Goal: Transaction & Acquisition: Purchase product/service

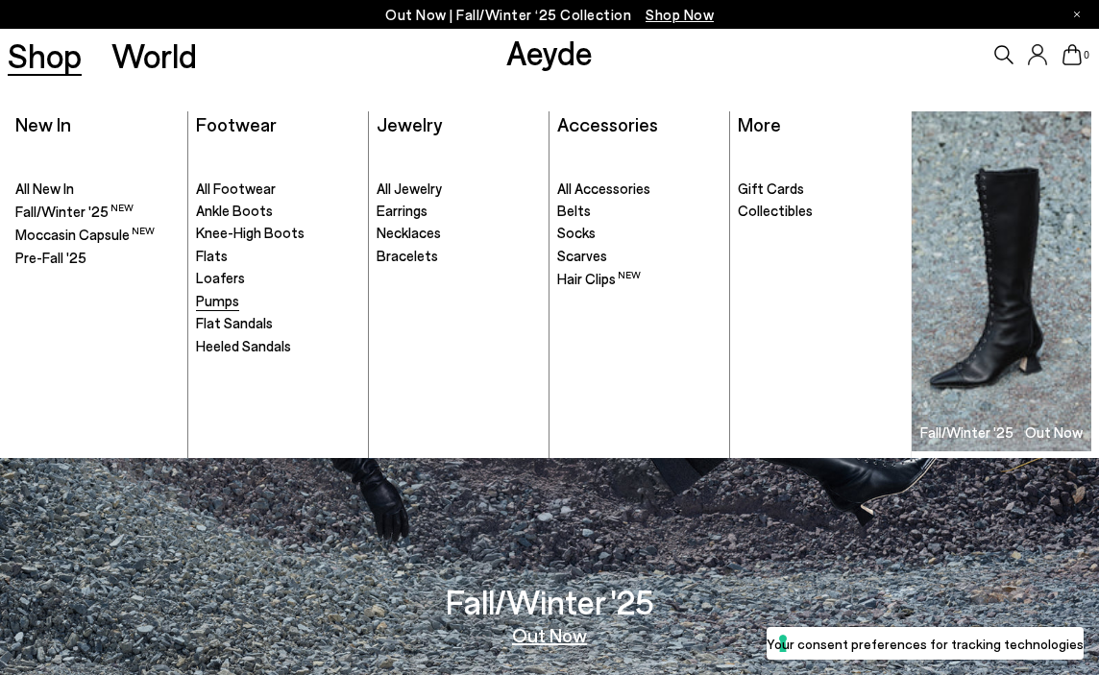
click at [215, 301] on span "Pumps" at bounding box center [217, 300] width 43 height 17
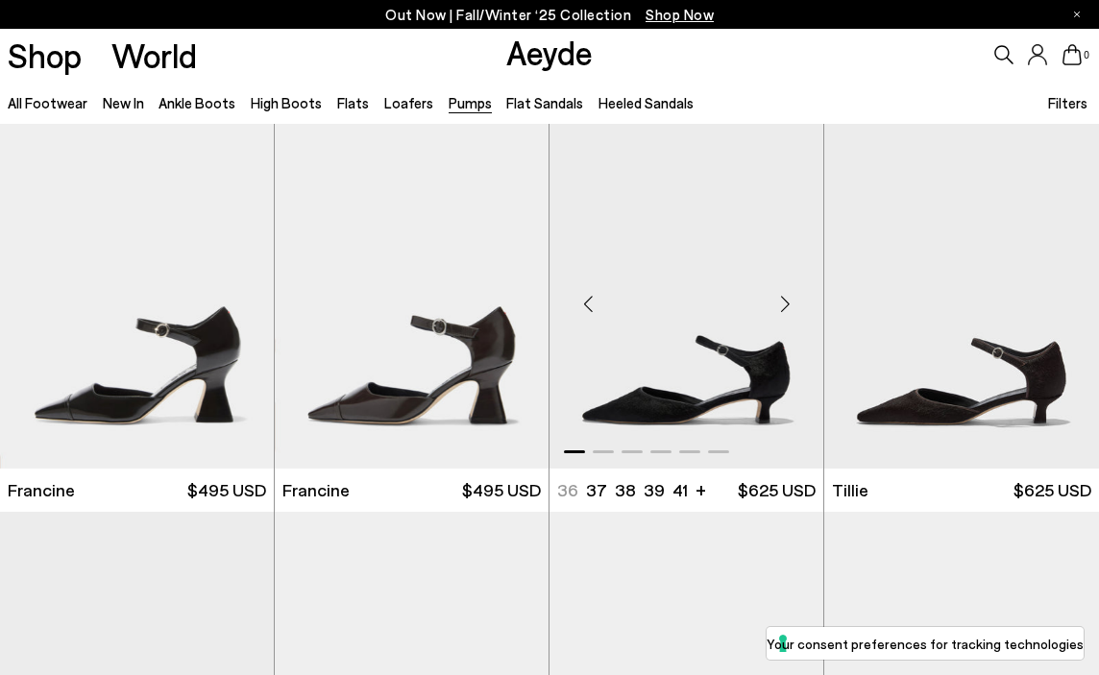
click at [783, 302] on div "Next slide" at bounding box center [785, 305] width 58 height 58
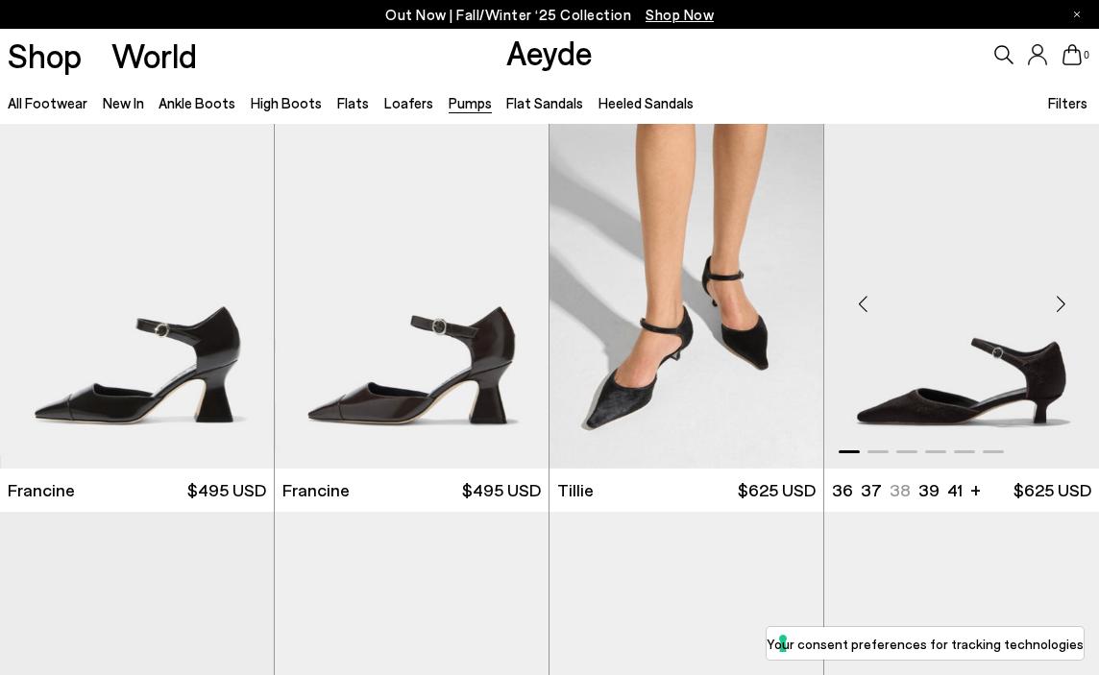
click at [1061, 298] on div "Next slide" at bounding box center [1060, 305] width 58 height 58
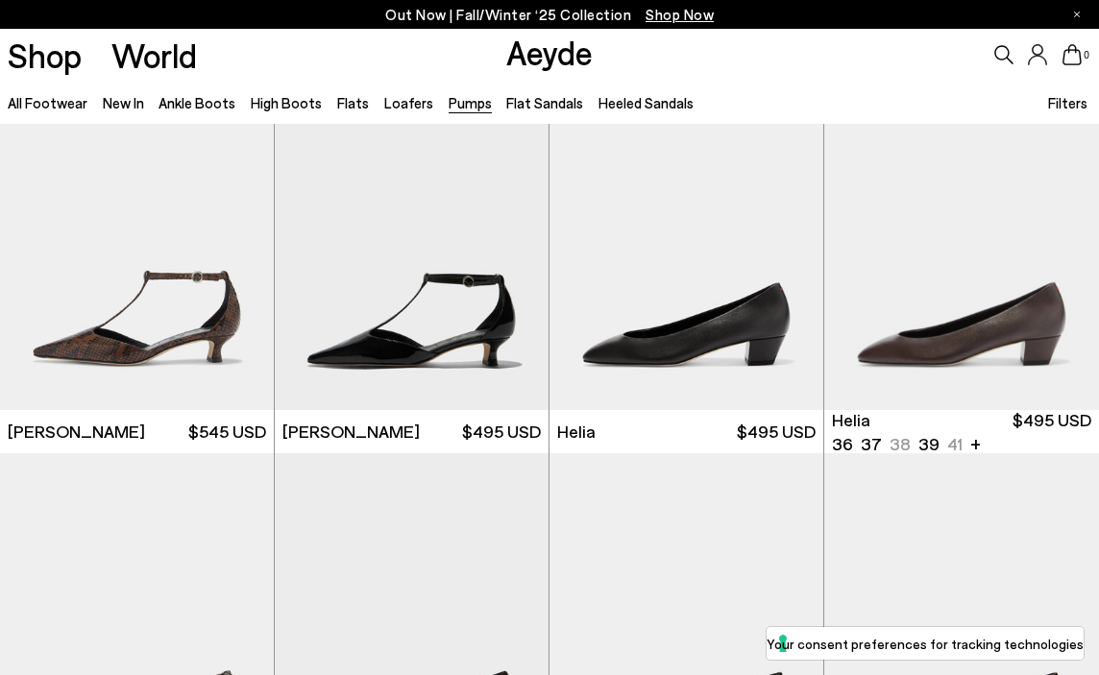
scroll to position [877, 0]
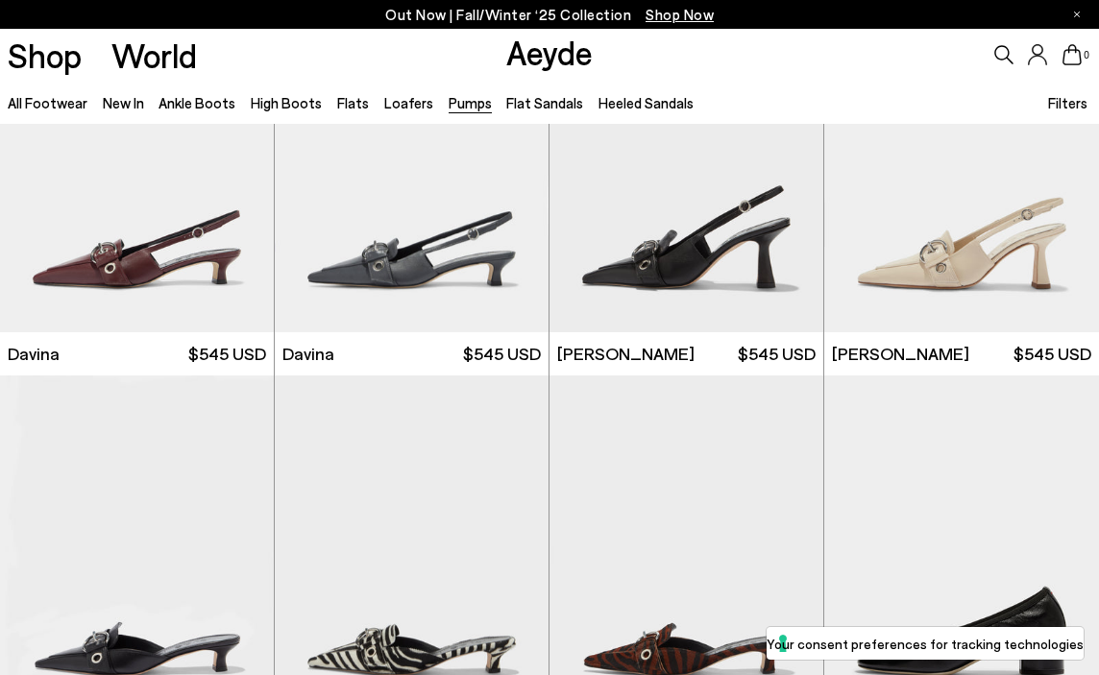
scroll to position [4078, 0]
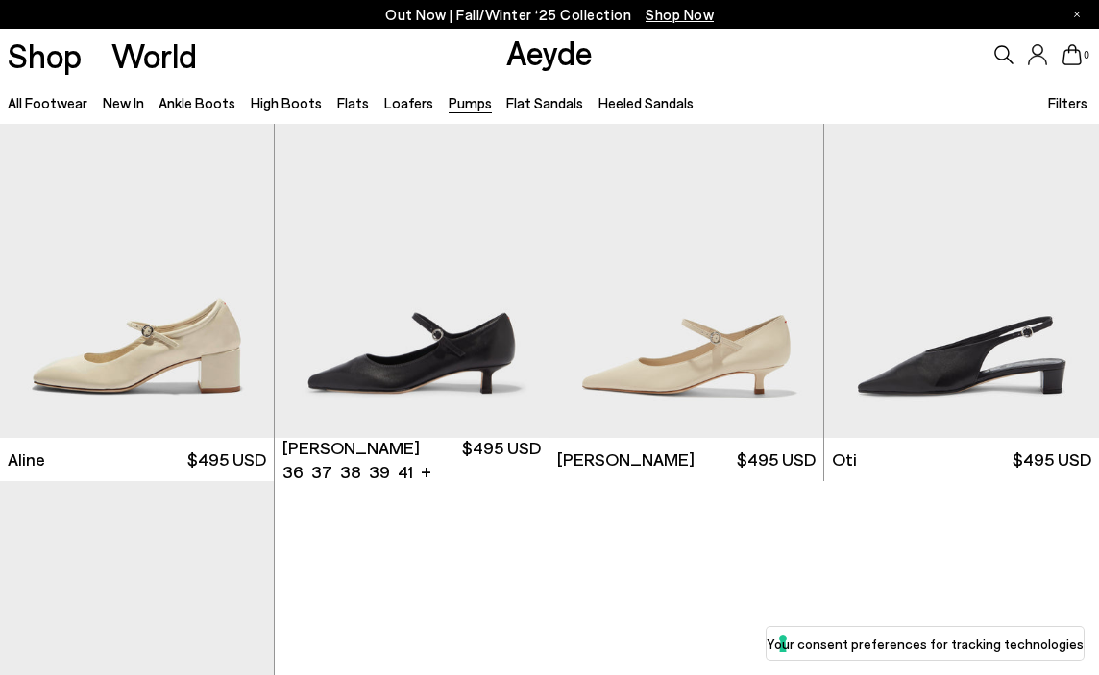
scroll to position [6627, 0]
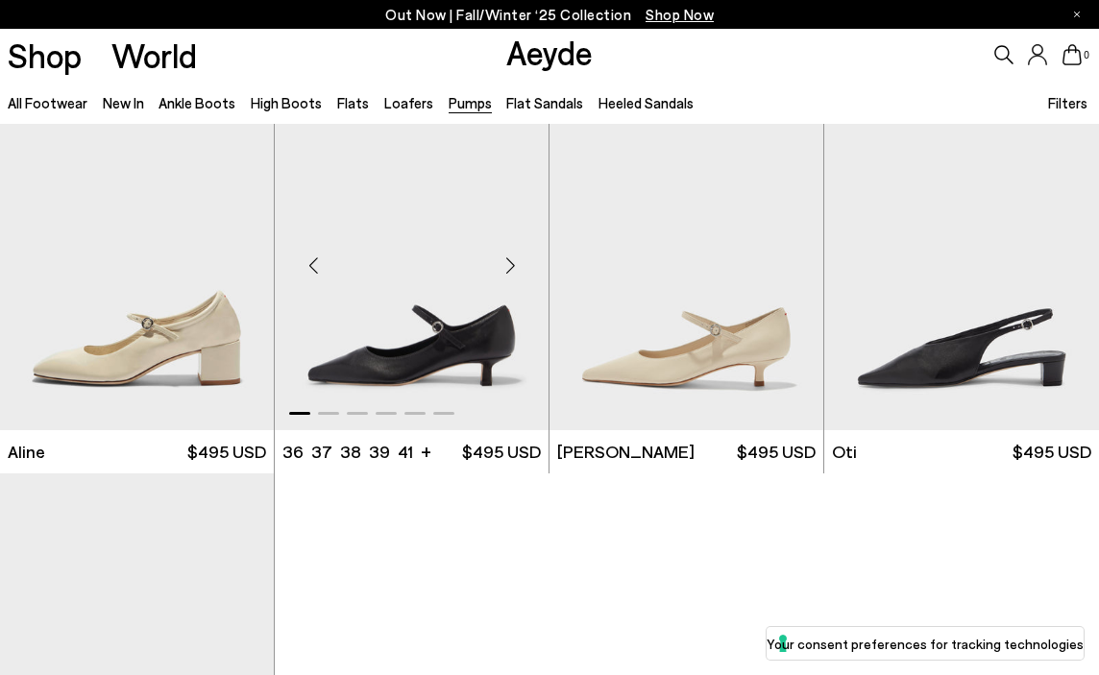
click at [509, 258] on div "Next slide" at bounding box center [510, 266] width 58 height 58
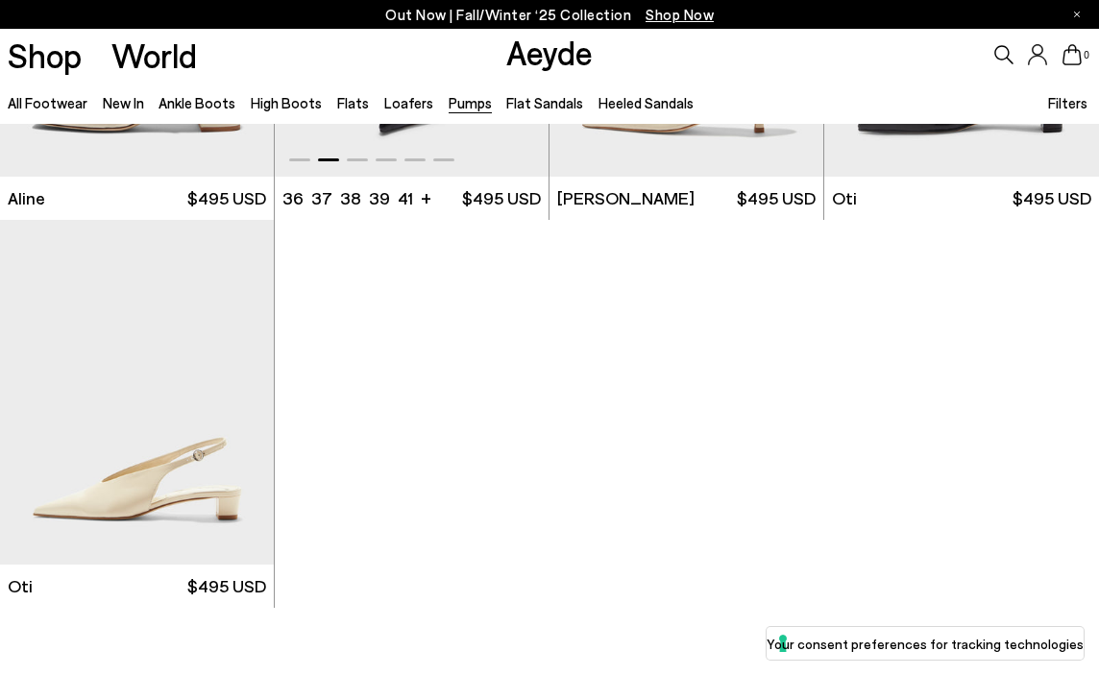
scroll to position [7068, 0]
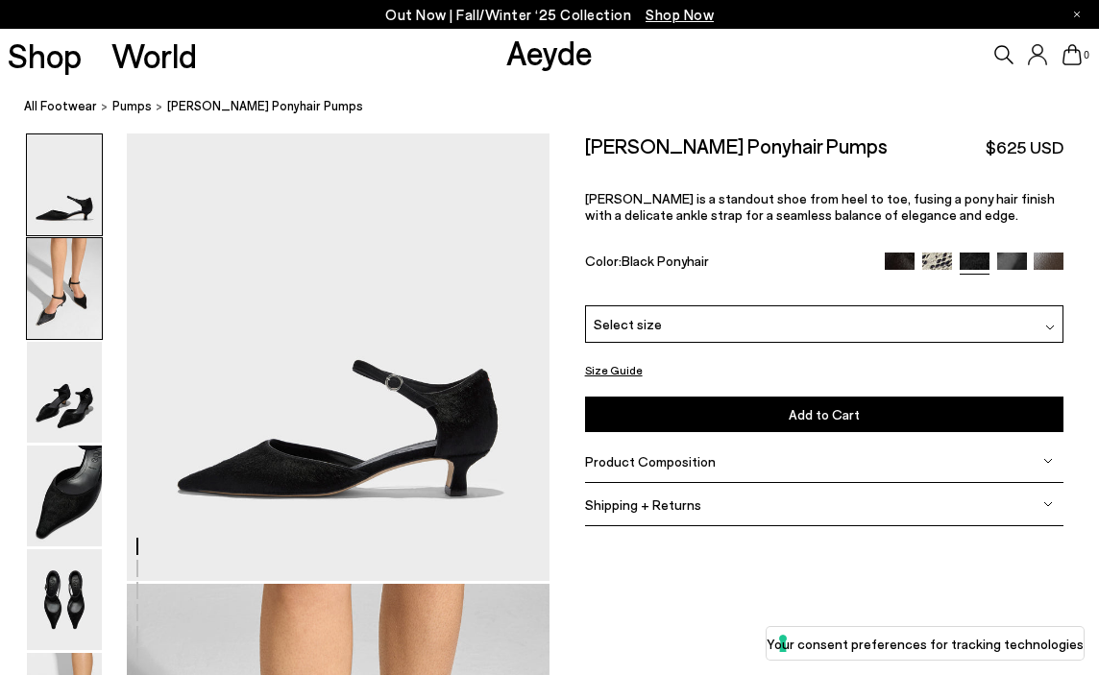
click at [49, 257] on img at bounding box center [64, 288] width 75 height 101
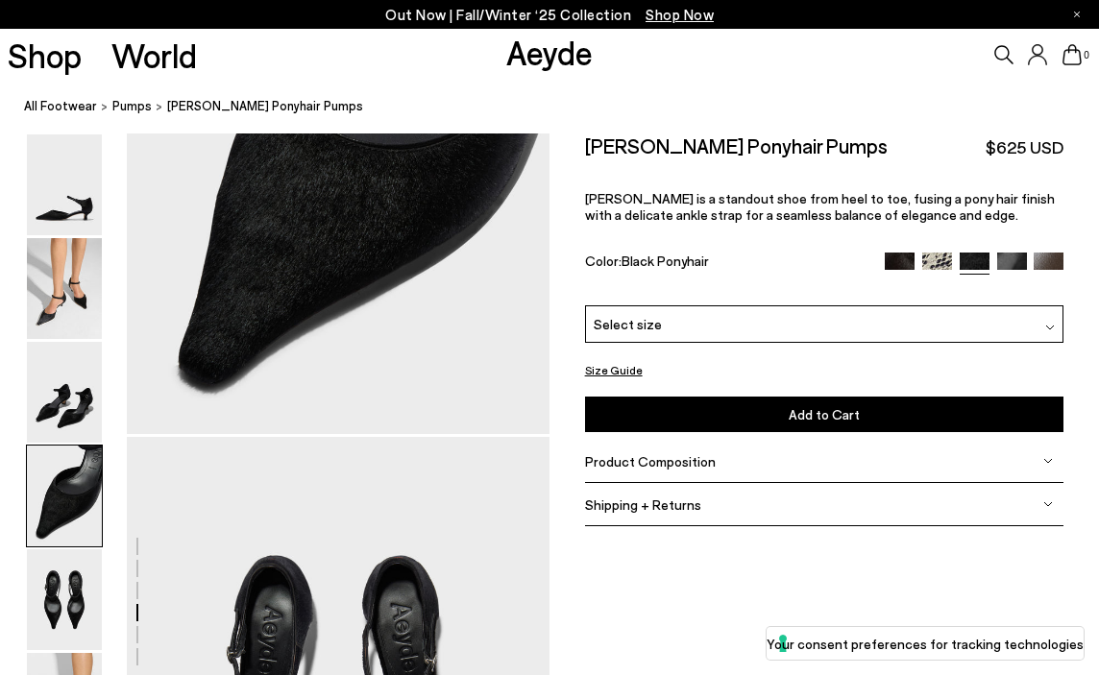
scroll to position [2260, 0]
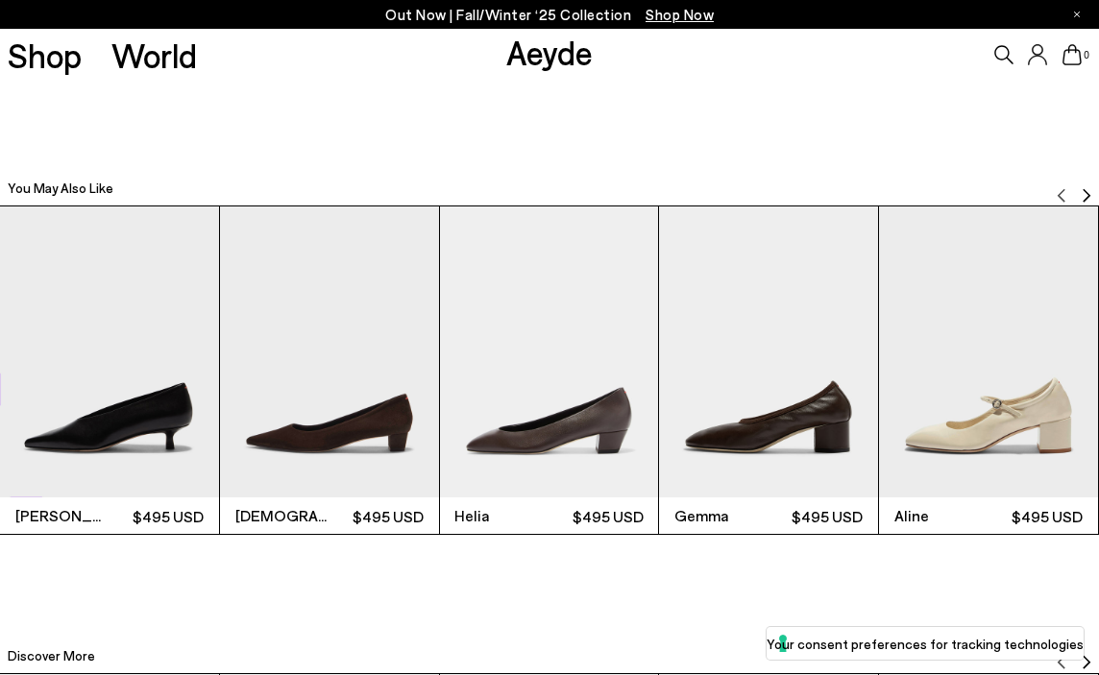
scroll to position [3437, 0]
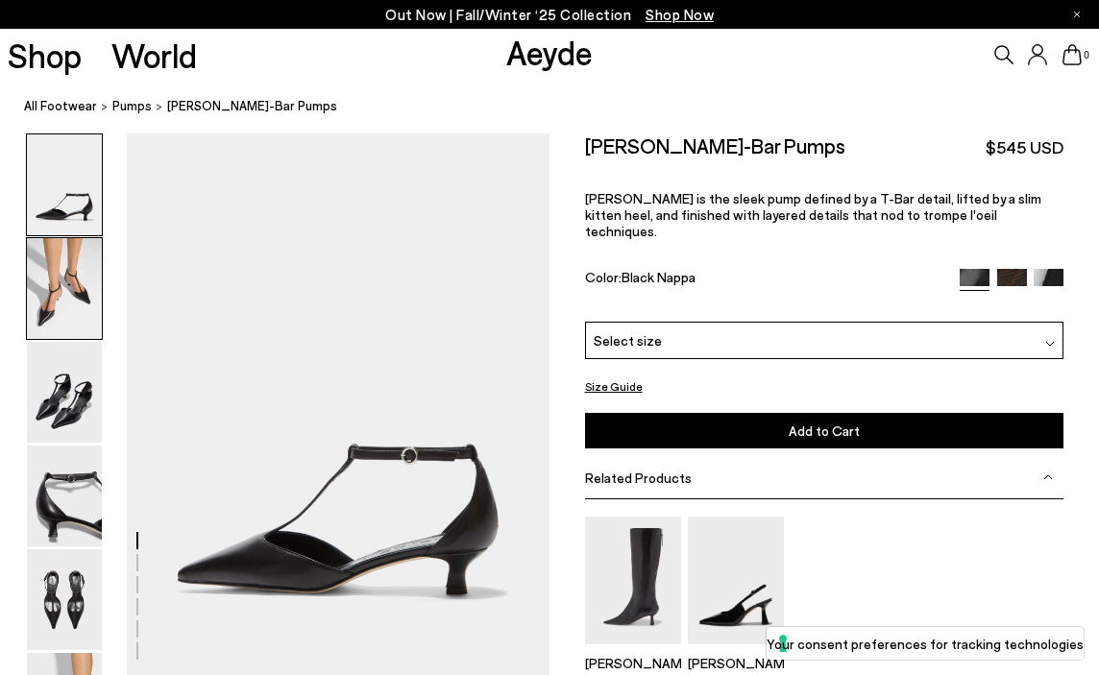
click at [62, 274] on img at bounding box center [64, 288] width 75 height 101
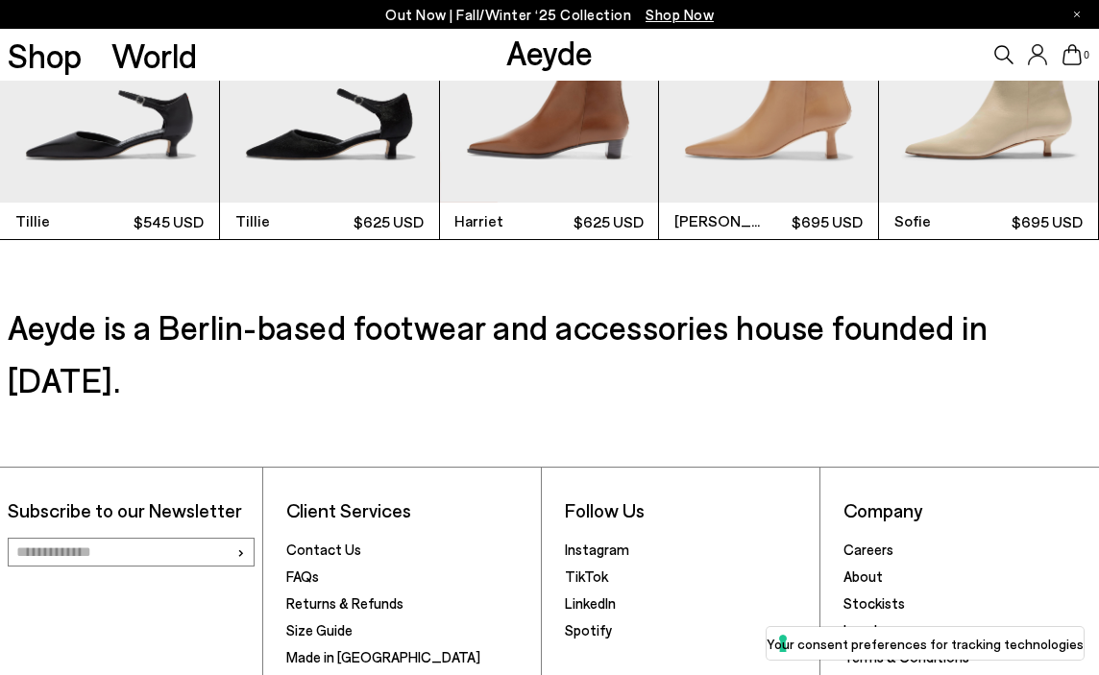
scroll to position [4822, 0]
